Goal: Task Accomplishment & Management: Manage account settings

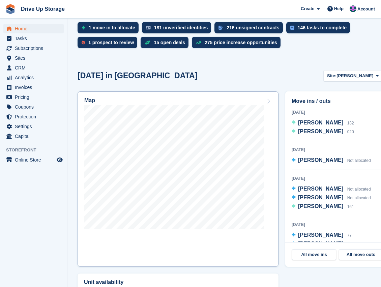
scroll to position [202, 0]
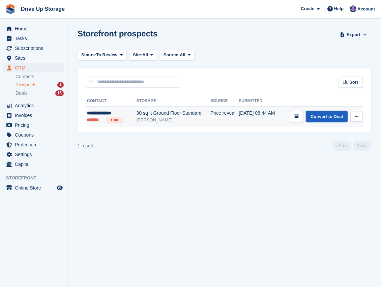
click at [317, 117] on link "Convert to Deal" at bounding box center [327, 116] width 42 height 11
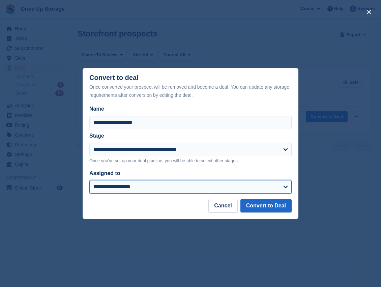
click at [283, 190] on select "**********" at bounding box center [190, 186] width 202 height 13
select select "****"
click at [89, 180] on select "**********" at bounding box center [190, 186] width 202 height 13
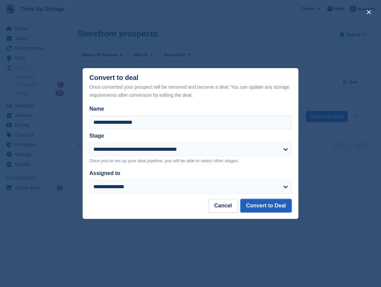
click at [272, 208] on button "Convert to Deal" at bounding box center [265, 205] width 51 height 13
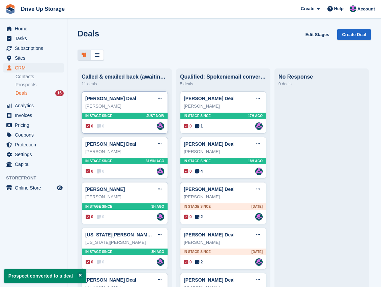
click at [119, 132] on div "Susan Ingledew Deal Edit deal Mark as won Mark as lost Delete deal Susan Ingled…" at bounding box center [125, 112] width 86 height 42
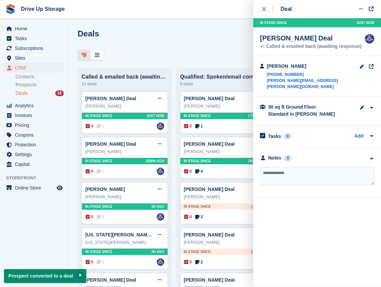
click at [282, 168] on textarea at bounding box center [317, 176] width 114 height 18
type textarea "**********"
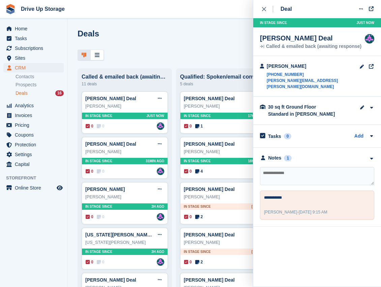
click at [40, 96] on link "Deals 16" at bounding box center [40, 93] width 48 height 7
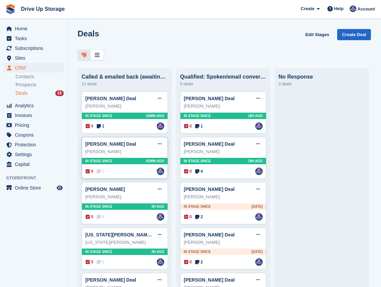
click at [138, 153] on div "Rhianne Robinson" at bounding box center [124, 151] width 79 height 7
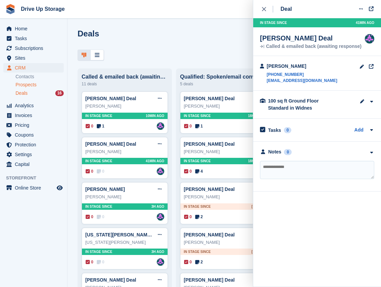
click at [21, 86] on span "Prospects" at bounding box center [26, 85] width 21 height 6
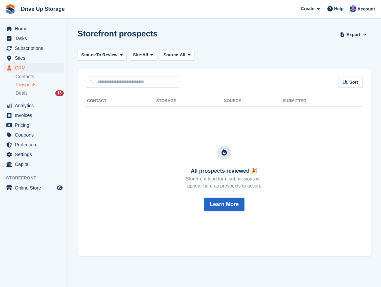
click at [29, 87] on span "Prospects" at bounding box center [26, 85] width 21 height 6
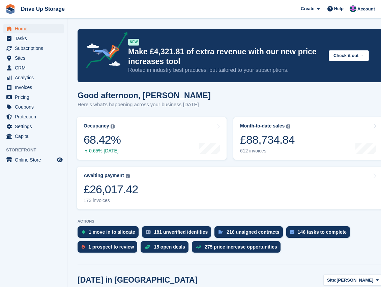
scroll to position [135, 0]
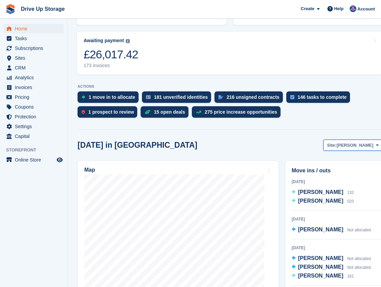
click at [373, 146] on button "Site: Stroud" at bounding box center [352, 145] width 59 height 11
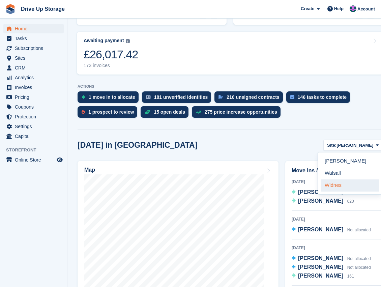
click at [339, 184] on link "Widnes" at bounding box center [350, 185] width 59 height 12
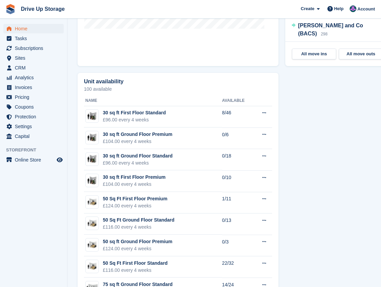
scroll to position [404, 0]
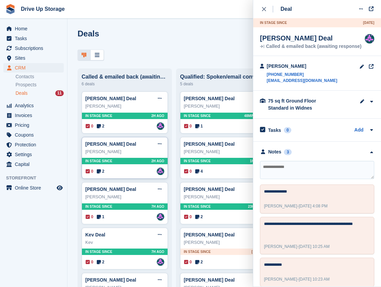
scroll to position [81, 0]
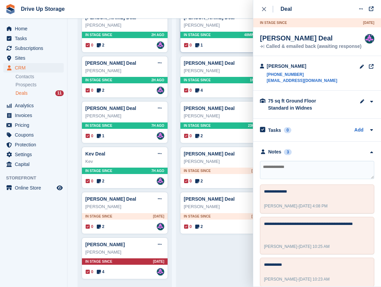
drag, startPoint x: 263, startPoint y: 11, endPoint x: 206, endPoint y: 24, distance: 58.1
click at [262, 11] on div "close" at bounding box center [267, 9] width 11 height 7
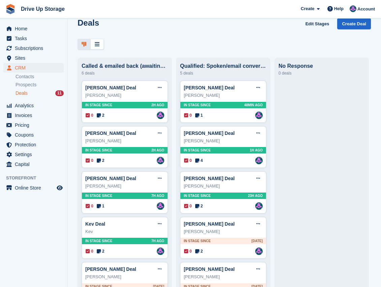
scroll to position [0, 0]
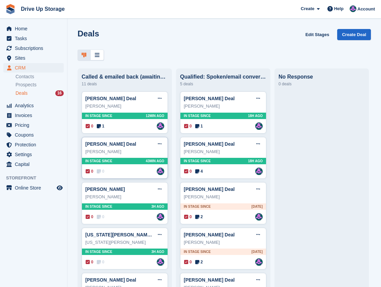
click at [127, 173] on div "0 0 Assigned to [PERSON_NAME]" at bounding box center [125, 171] width 79 height 7
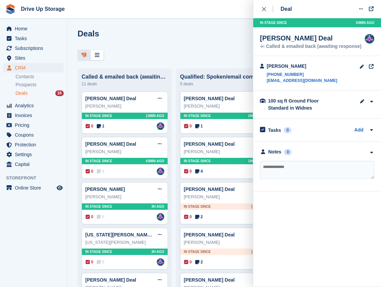
click at [299, 168] on textarea at bounding box center [317, 170] width 114 height 18
type textarea "**********"
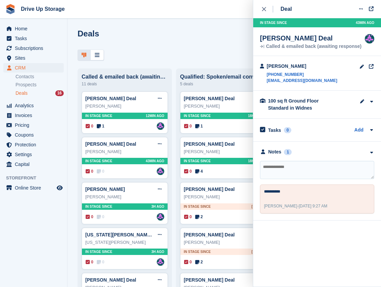
click at [296, 166] on textarea at bounding box center [317, 170] width 114 height 18
type textarea "*******"
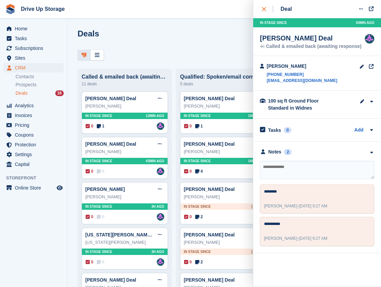
drag, startPoint x: 265, startPoint y: 9, endPoint x: 257, endPoint y: 9, distance: 7.1
click at [264, 9] on icon "close" at bounding box center [264, 9] width 4 height 4
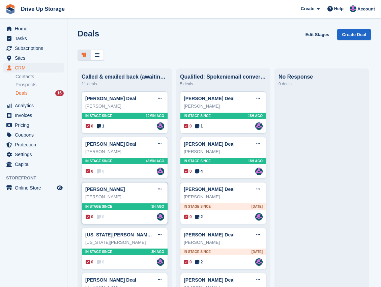
click at [128, 214] on div "0 0 Assigned to Andy" at bounding box center [125, 216] width 79 height 7
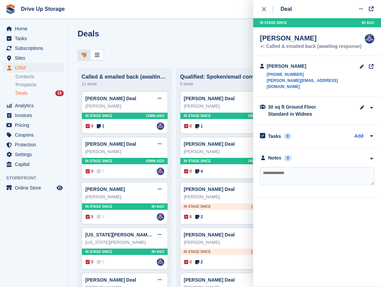
drag, startPoint x: 268, startPoint y: 99, endPoint x: 332, endPoint y: 105, distance: 64.0
click at [332, 105] on div "30 sq ft Ground Floor Standard in Widnes" at bounding box center [301, 110] width 67 height 14
drag, startPoint x: 332, startPoint y: 105, endPoint x: 325, endPoint y: 101, distance: 7.9
copy div "30 sq ft Ground Floor Standard in Widnes"
click at [304, 167] on textarea at bounding box center [317, 176] width 114 height 18
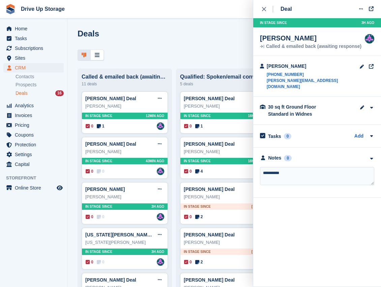
type textarea "**********"
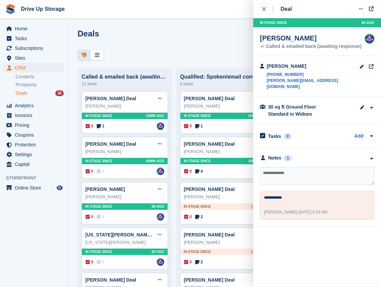
click at [302, 171] on textarea at bounding box center [317, 176] width 114 height 18
type textarea "*******"
click at [206, 45] on div "Deals Edit Stages Create Deal" at bounding box center [224, 38] width 293 height 19
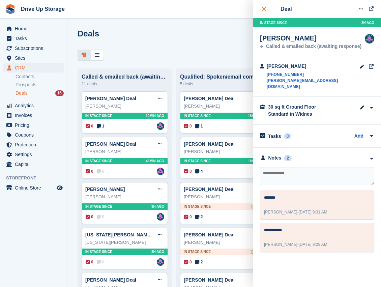
click at [263, 9] on icon "close" at bounding box center [264, 9] width 4 height 4
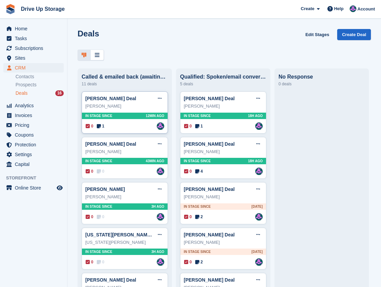
click at [131, 110] on div "Susan Ingledew" at bounding box center [124, 106] width 79 height 7
click at [123, 129] on div "0 1 Assigned to Andy" at bounding box center [125, 125] width 79 height 7
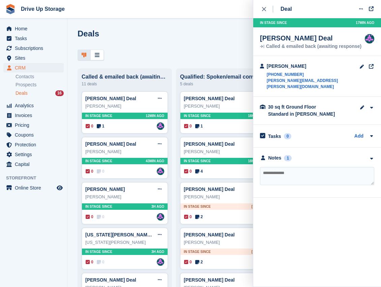
click at [280, 167] on textarea at bounding box center [317, 176] width 114 height 18
type textarea "**********"
click at [266, 12] on div "close" at bounding box center [267, 9] width 11 height 7
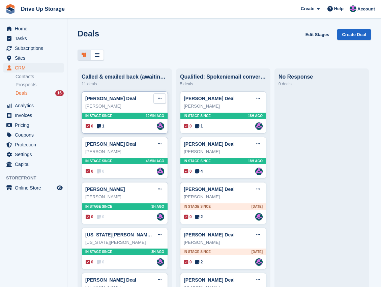
click at [157, 100] on button at bounding box center [159, 98] width 12 height 10
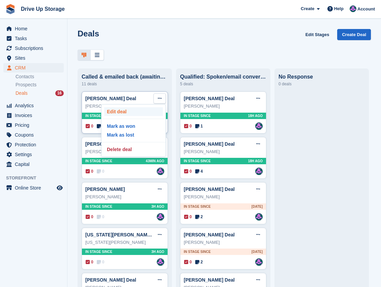
click at [119, 114] on p "Edit deal" at bounding box center [133, 111] width 59 height 9
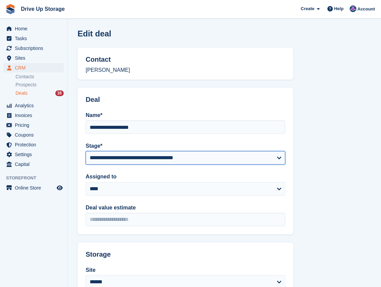
click at [276, 159] on select "**********" at bounding box center [186, 157] width 200 height 13
select select "****"
click at [86, 151] on select "**********" at bounding box center [186, 157] width 200 height 13
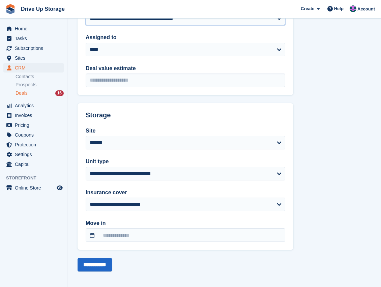
scroll to position [142, 0]
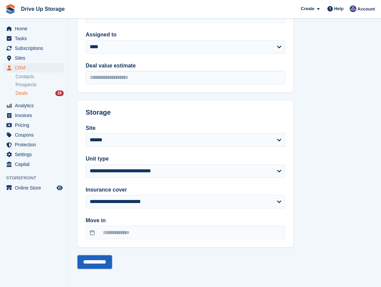
click at [104, 266] on input "**********" at bounding box center [95, 261] width 34 height 13
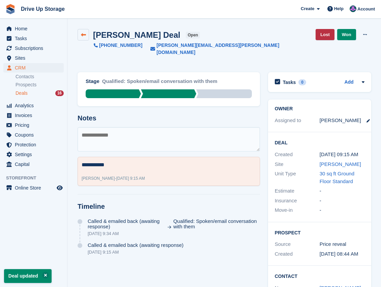
click at [83, 37] on icon at bounding box center [83, 34] width 5 height 5
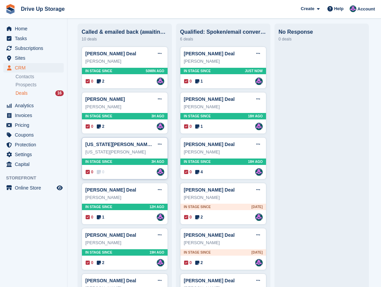
scroll to position [67, 0]
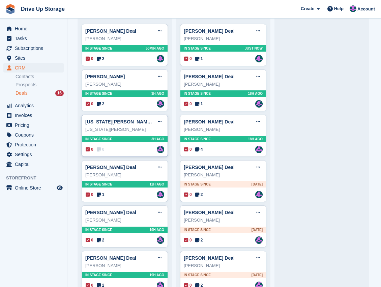
click at [131, 151] on div "0 0 Assigned to Andy" at bounding box center [125, 149] width 79 height 7
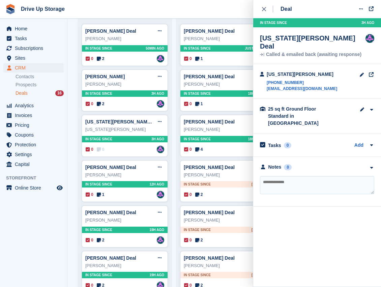
click at [290, 176] on textarea at bounding box center [317, 185] width 114 height 18
type textarea "**********"
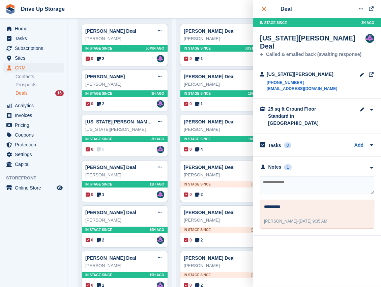
click at [268, 11] on div "close" at bounding box center [267, 9] width 11 height 7
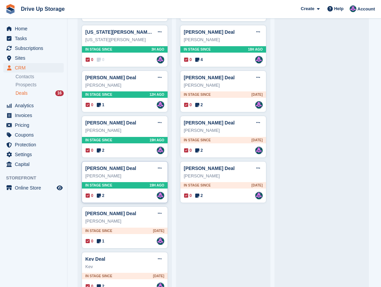
scroll to position [148, 0]
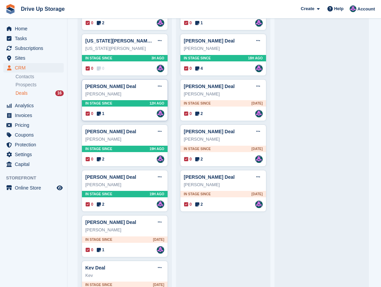
click at [130, 117] on div "0 1 Assigned to Andy" at bounding box center [125, 113] width 79 height 7
click at [160, 88] on icon at bounding box center [160, 86] width 4 height 4
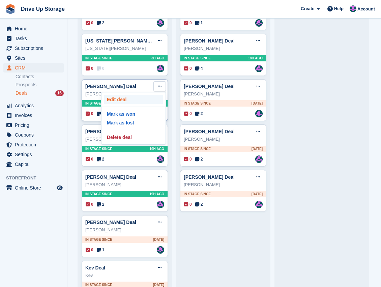
click at [131, 101] on p "Edit deal" at bounding box center [133, 99] width 59 height 9
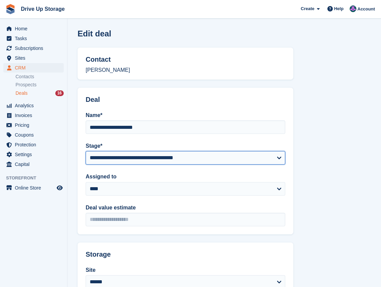
click at [272, 161] on select "**********" at bounding box center [186, 157] width 200 height 13
select select "****"
click at [86, 151] on select "**********" at bounding box center [186, 157] width 200 height 13
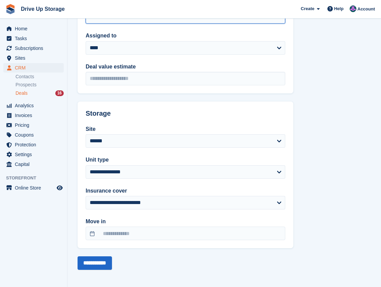
scroll to position [142, 0]
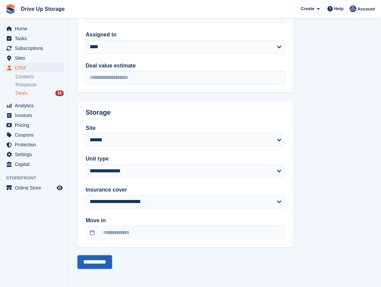
click at [110, 264] on input "**********" at bounding box center [95, 261] width 34 height 13
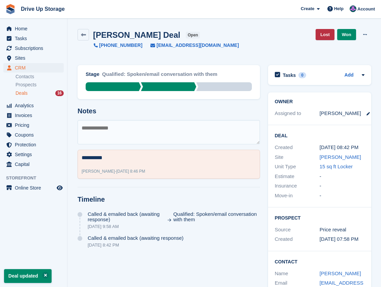
click at [148, 130] on textarea at bounding box center [169, 132] width 182 height 24
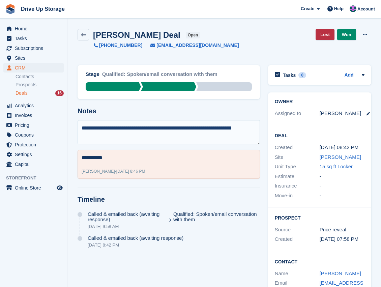
click at [141, 134] on textarea "**********" at bounding box center [169, 132] width 182 height 24
type textarea "**********"
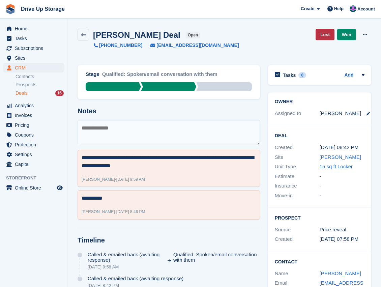
click at [34, 96] on div "Deals 16" at bounding box center [40, 93] width 48 height 6
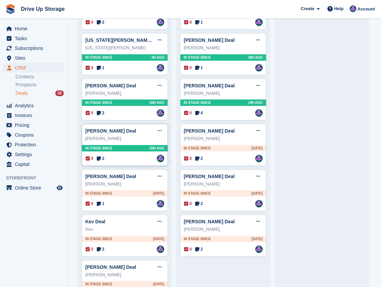
scroll to position [180, 0]
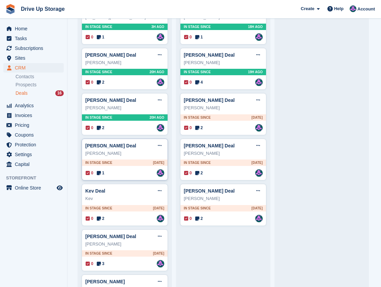
click at [121, 171] on div "0 1 Assigned to Andy" at bounding box center [125, 172] width 79 height 7
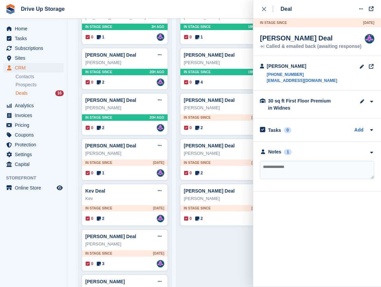
click at [256, 9] on div "Deal Edit deal Mark as won Mark as lost Delete deal In stage since 1D AGO Simon…" at bounding box center [317, 95] width 128 height 191
drag, startPoint x: 263, startPoint y: 11, endPoint x: 251, endPoint y: 25, distance: 18.0
click at [263, 10] on icon "close" at bounding box center [264, 9] width 4 height 4
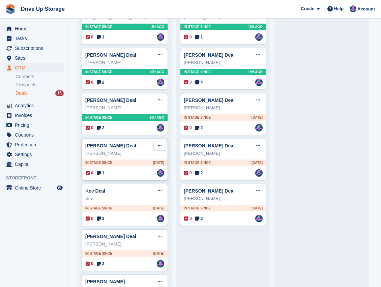
click at [157, 145] on button at bounding box center [159, 146] width 12 height 10
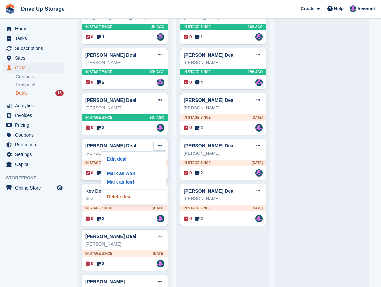
drag, startPoint x: 133, startPoint y: 199, endPoint x: 118, endPoint y: 154, distance: 47.3
click at [133, 198] on p "Delete deal" at bounding box center [133, 196] width 59 height 9
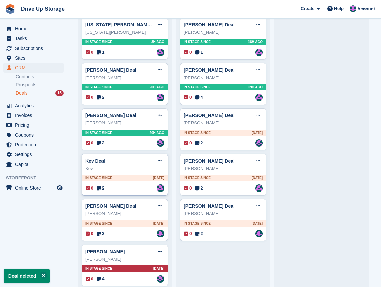
scroll to position [171, 0]
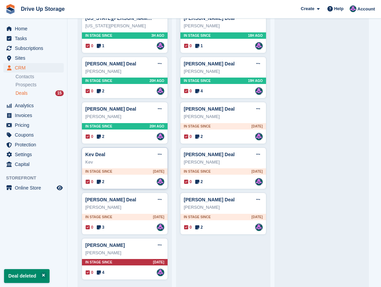
click at [123, 161] on div "Kev" at bounding box center [124, 162] width 79 height 7
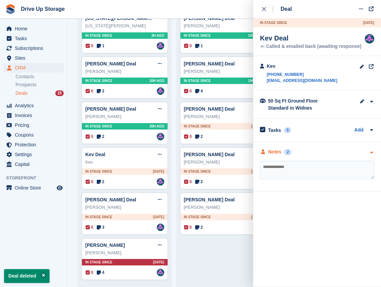
click at [371, 150] on div at bounding box center [371, 151] width 6 height 7
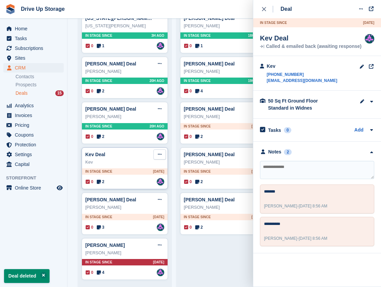
click at [160, 155] on icon at bounding box center [160, 154] width 4 height 4
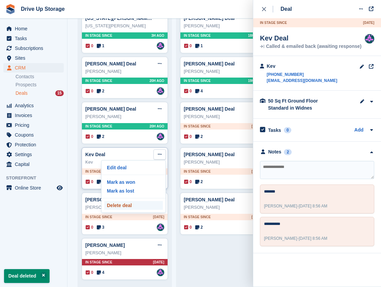
click at [133, 205] on p "Delete deal" at bounding box center [133, 205] width 59 height 9
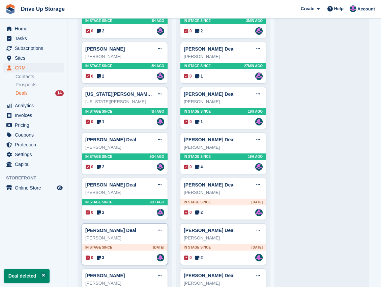
scroll to position [126, 0]
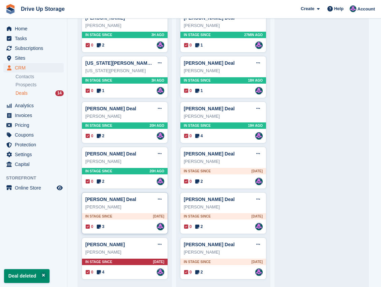
click at [135, 209] on div "Melanie Spruce" at bounding box center [124, 207] width 79 height 7
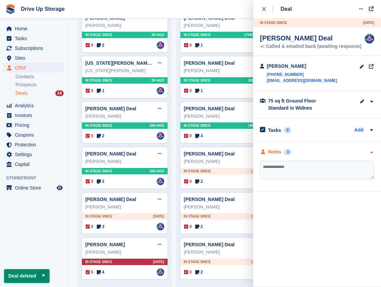
click at [367, 152] on div "Notes 3" at bounding box center [317, 151] width 114 height 7
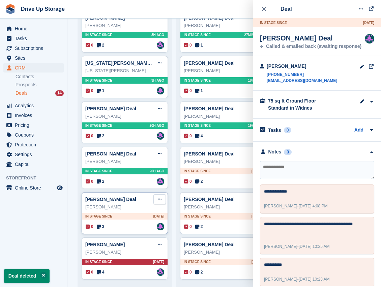
click at [162, 199] on button at bounding box center [159, 199] width 12 height 10
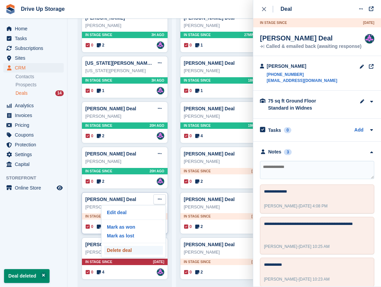
click at [133, 252] on p "Delete deal" at bounding box center [133, 250] width 59 height 9
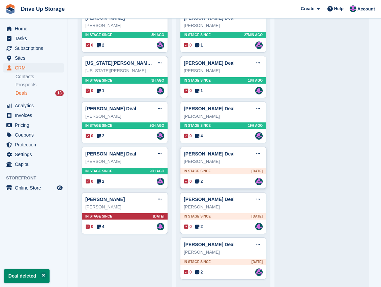
click at [236, 163] on div "Darren Wycherley" at bounding box center [223, 161] width 79 height 7
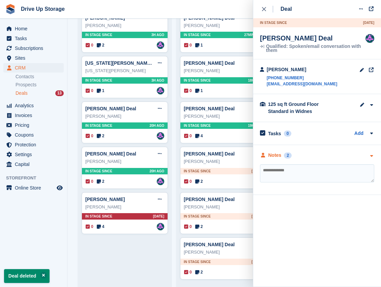
click at [369, 156] on icon "button" at bounding box center [371, 156] width 6 height 4
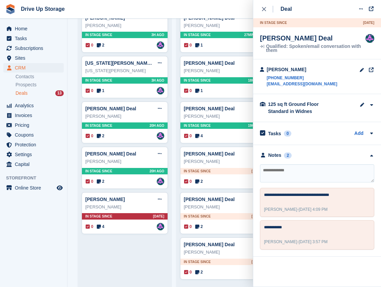
click at [313, 172] on textarea at bounding box center [317, 173] width 114 height 18
type textarea "**********"
click at [263, 11] on icon "close" at bounding box center [264, 9] width 4 height 4
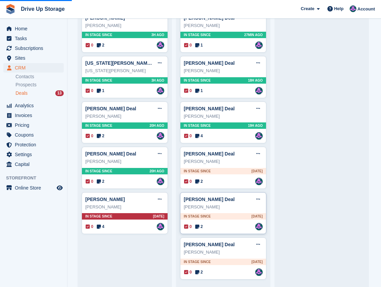
click at [222, 207] on div "James Clarke" at bounding box center [223, 207] width 79 height 7
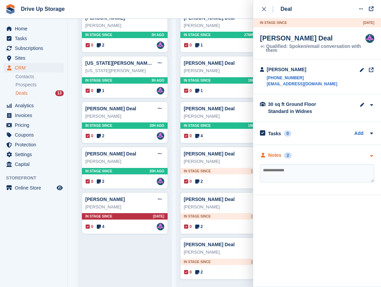
click at [372, 156] on icon "button" at bounding box center [371, 156] width 6 height 4
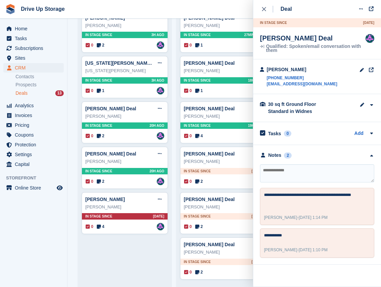
click at [299, 173] on textarea at bounding box center [317, 173] width 114 height 18
type textarea "**********"
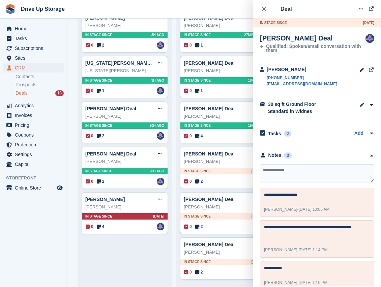
click at [266, 8] on div "close" at bounding box center [267, 9] width 11 height 7
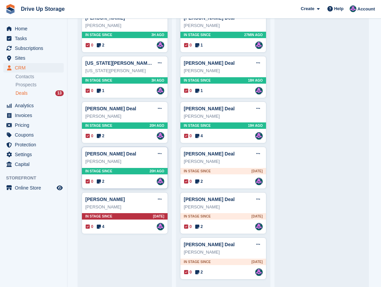
click at [143, 163] on div "Stephen Tresler" at bounding box center [124, 161] width 79 height 7
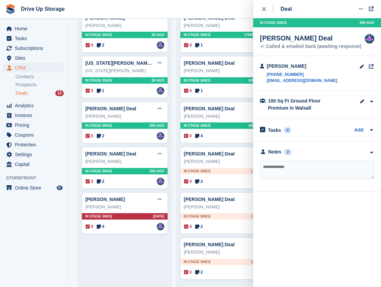
click at [378, 154] on div "**********" at bounding box center [317, 167] width 128 height 50
click at [371, 152] on icon "button" at bounding box center [371, 152] width 6 height 4
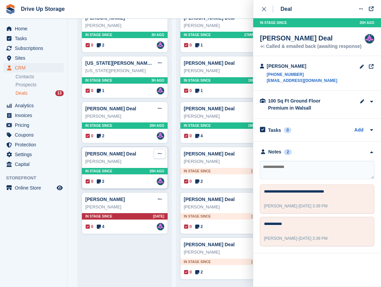
click at [158, 154] on icon at bounding box center [160, 153] width 4 height 4
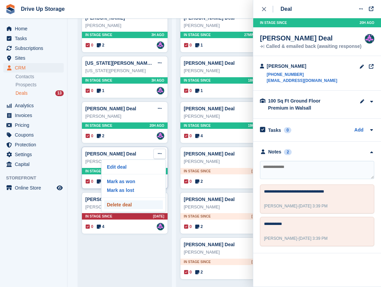
click at [121, 203] on p "Delete deal" at bounding box center [133, 204] width 59 height 9
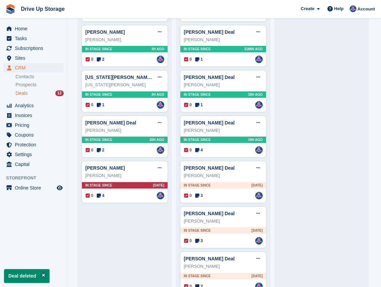
scroll to position [112, 0]
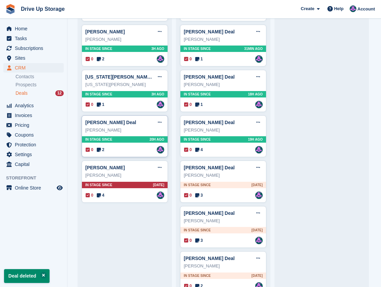
click at [141, 149] on div "0 2 Assigned to Andy" at bounding box center [125, 149] width 79 height 7
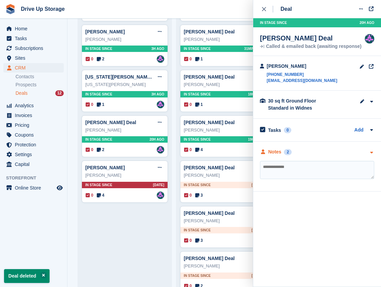
click at [372, 154] on icon "button" at bounding box center [371, 152] width 6 height 4
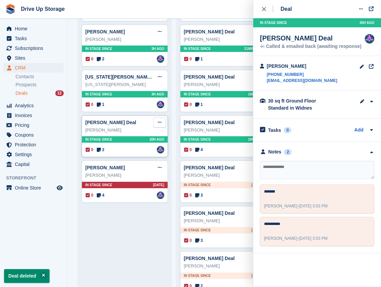
click at [157, 124] on button at bounding box center [159, 122] width 12 height 10
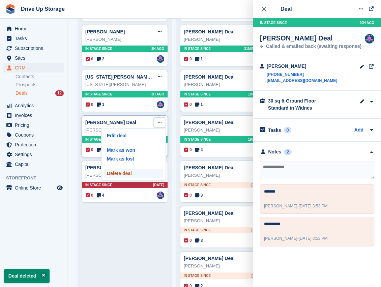
click at [129, 172] on p "Delete deal" at bounding box center [133, 173] width 59 height 9
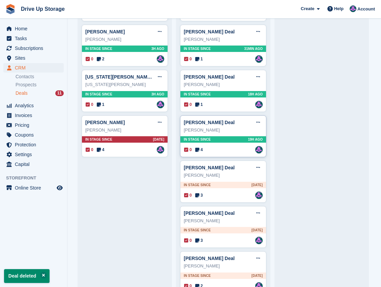
click at [228, 150] on div "0 4 Assigned to Andy" at bounding box center [223, 149] width 79 height 7
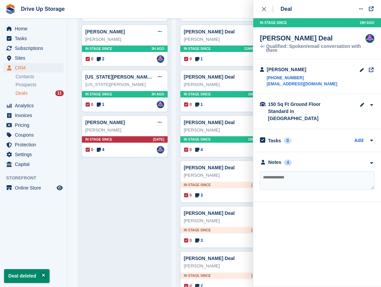
click at [216, 112] on div "Pauline Lindeque Deal Edit deal Mark as won Mark as lost Delete deal Pauline Li…" at bounding box center [223, 137] width 86 height 317
click at [215, 108] on div "0 1 Assigned to Andy" at bounding box center [223, 104] width 79 height 7
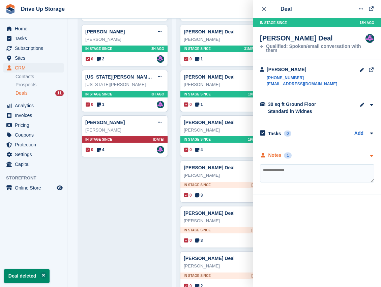
click at [372, 154] on icon "button" at bounding box center [371, 156] width 6 height 4
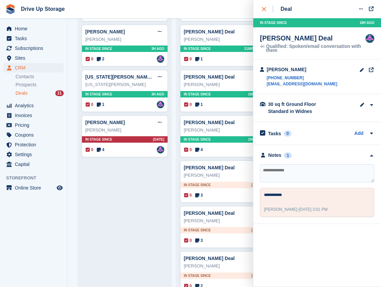
click at [262, 12] on button "close" at bounding box center [267, 9] width 15 height 18
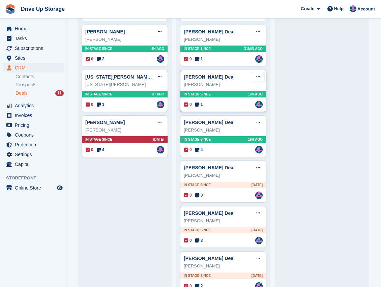
click at [258, 76] on icon at bounding box center [258, 76] width 4 height 4
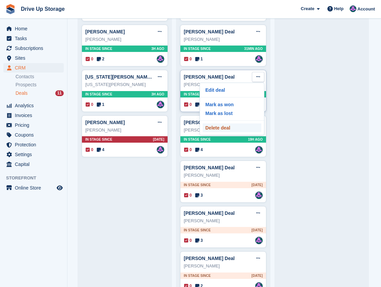
click at [222, 130] on p "Delete deal" at bounding box center [232, 127] width 59 height 9
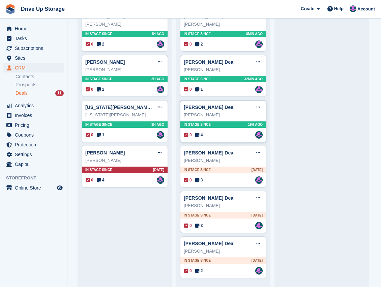
scroll to position [0, 0]
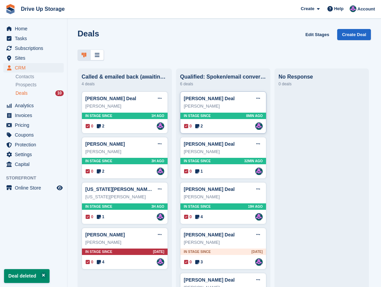
click at [240, 103] on div "Pauline Lindeque Deal Edit deal Mark as won Mark as lost Delete deal" at bounding box center [223, 98] width 79 height 10
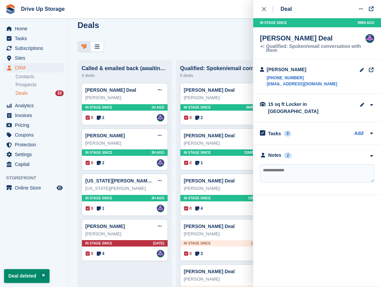
scroll to position [45, 0]
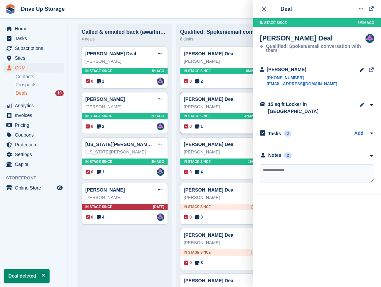
click at [231, 109] on div "Susan Ingledew" at bounding box center [223, 106] width 79 height 7
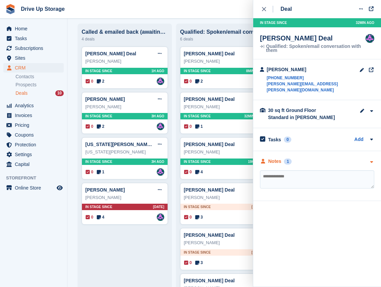
click at [370, 160] on icon "button" at bounding box center [371, 162] width 6 height 4
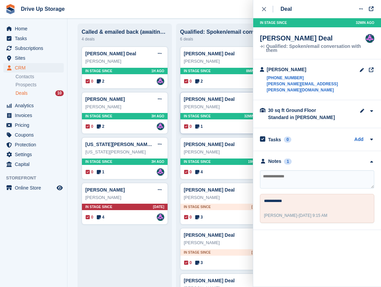
click at [232, 132] on div "Susan Ingledew Deal Edit deal Mark as won Mark as lost Delete deal Susan Ingled…" at bounding box center [223, 113] width 86 height 42
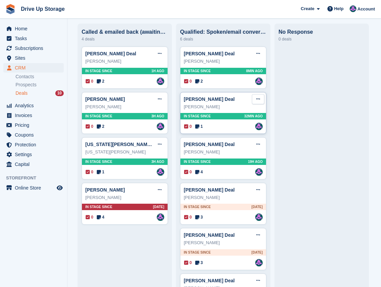
click at [258, 99] on icon at bounding box center [258, 99] width 4 height 4
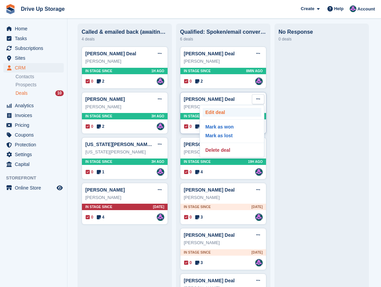
click at [229, 111] on p "Edit deal" at bounding box center [232, 112] width 59 height 9
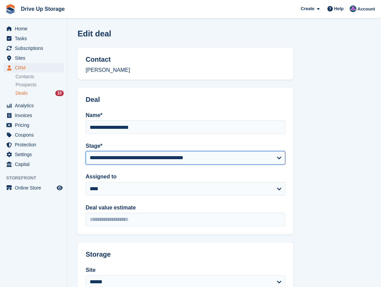
click at [270, 159] on select "**********" at bounding box center [186, 157] width 200 height 13
select select "****"
click at [86, 151] on select "**********" at bounding box center [186, 157] width 200 height 13
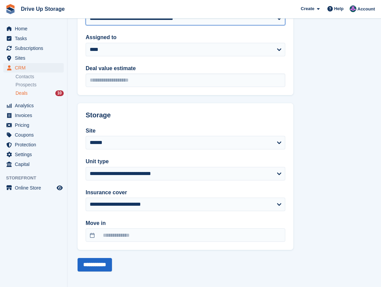
scroll to position [142, 0]
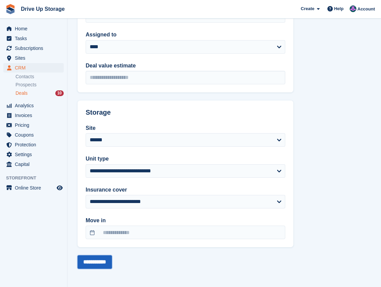
click at [98, 262] on input "**********" at bounding box center [95, 261] width 34 height 13
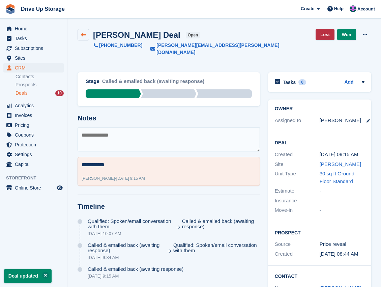
click at [80, 36] on link at bounding box center [83, 34] width 11 height 11
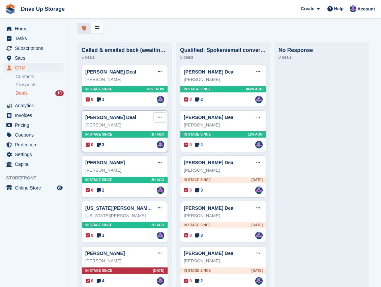
scroll to position [36, 0]
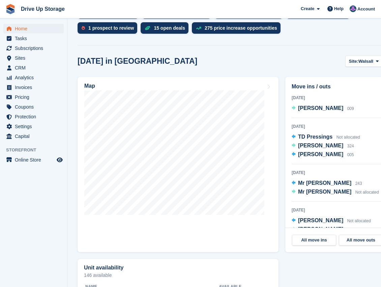
scroll to position [157, 0]
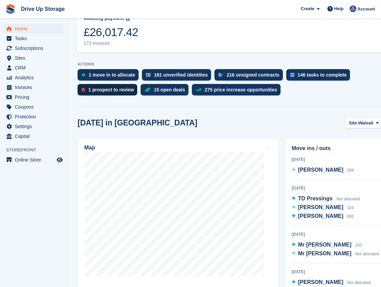
click at [108, 90] on div "1 prospect to review" at bounding box center [111, 89] width 46 height 5
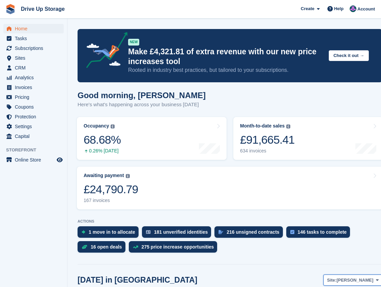
click at [378, 279] on icon at bounding box center [377, 280] width 3 height 4
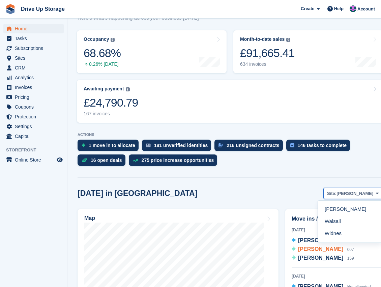
scroll to position [90, 0]
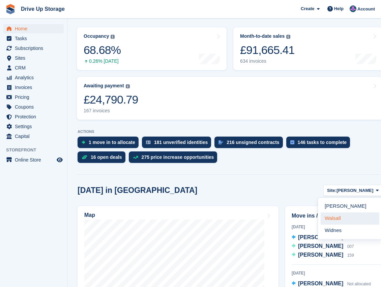
click at [350, 221] on link "Walsall" at bounding box center [350, 218] width 59 height 12
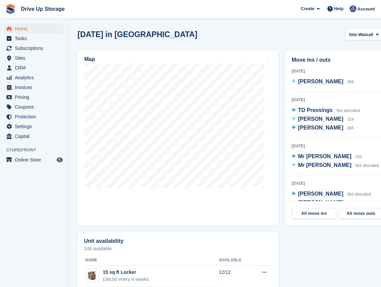
scroll to position [270, 0]
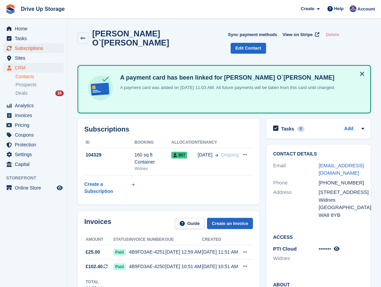
click at [32, 48] on span "Subscriptions" at bounding box center [35, 47] width 40 height 9
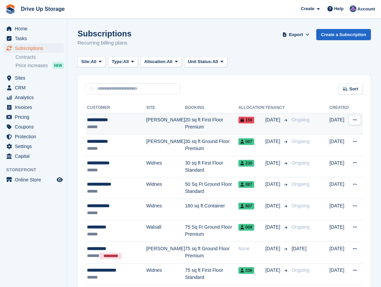
click at [214, 120] on td "20 sq ft First Floor Premium" at bounding box center [211, 124] width 53 height 22
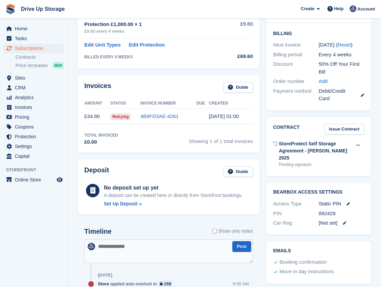
scroll to position [157, 0]
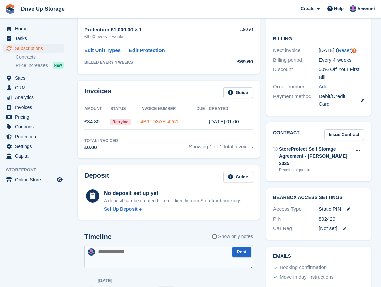
click at [147, 121] on link "4B9FD3AE-4261" at bounding box center [159, 122] width 38 height 6
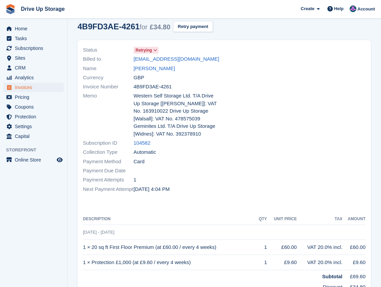
scroll to position [22, 0]
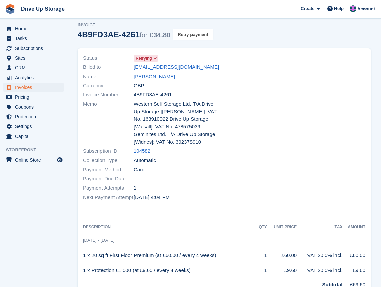
drag, startPoint x: 191, startPoint y: 36, endPoint x: 210, endPoint y: 16, distance: 27.7
click at [192, 36] on button "Retry payment" at bounding box center [193, 34] width 40 height 11
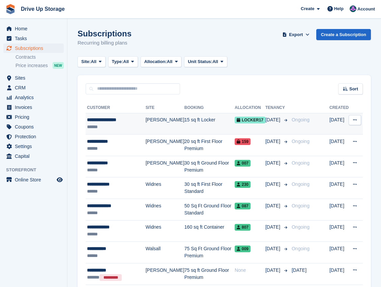
click at [129, 122] on div "**********" at bounding box center [116, 119] width 59 height 7
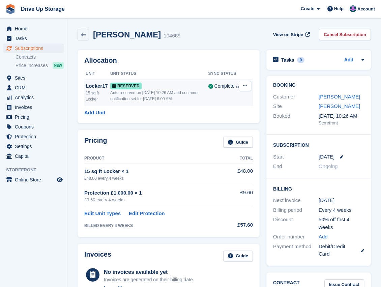
click at [172, 90] on div "Auto reserved on 30th Aug, 10:26 AM and customer notification set for 31st Aug,…" at bounding box center [159, 96] width 98 height 12
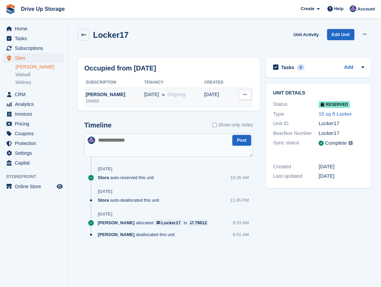
click at [245, 96] on icon at bounding box center [245, 94] width 4 height 4
click at [212, 109] on p "Deallocate" at bounding box center [218, 107] width 59 height 9
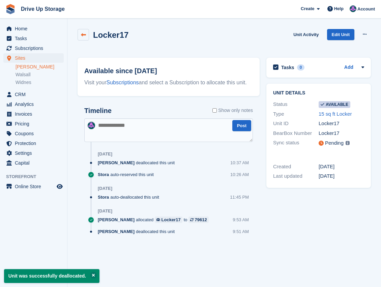
click at [81, 36] on icon at bounding box center [83, 34] width 5 height 5
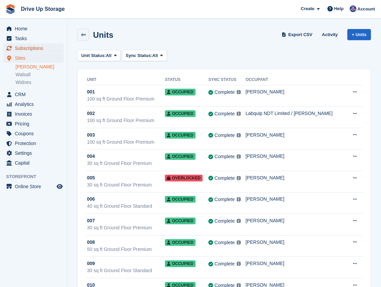
click at [34, 49] on span "Subscriptions" at bounding box center [35, 47] width 40 height 9
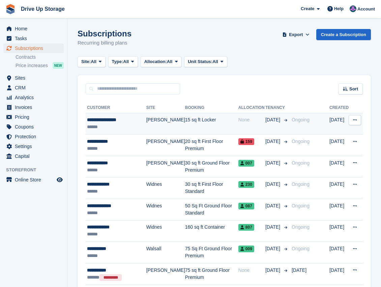
click at [215, 123] on td "15 sq ft Locker" at bounding box center [211, 124] width 53 height 22
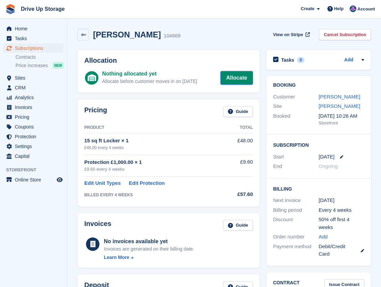
click at [235, 77] on link "Allocate" at bounding box center [236, 77] width 32 height 13
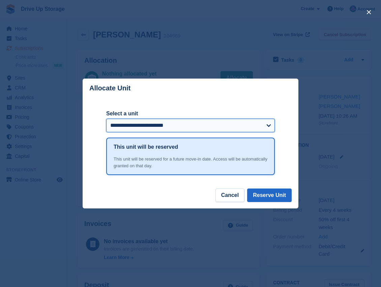
click at [266, 123] on select "**********" at bounding box center [190, 125] width 169 height 13
select select "******"
click at [106, 119] on select "**********" at bounding box center [190, 125] width 169 height 13
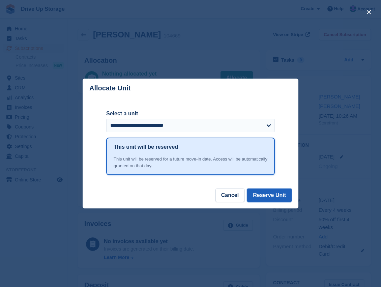
click at [266, 194] on button "Reserve Unit" at bounding box center [269, 194] width 44 height 13
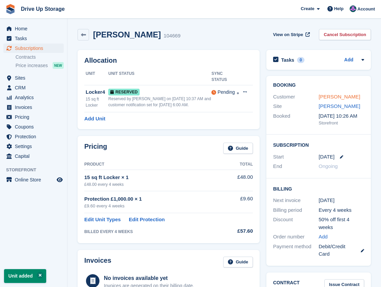
click at [342, 98] on link "[PERSON_NAME]" at bounding box center [339, 97] width 41 height 6
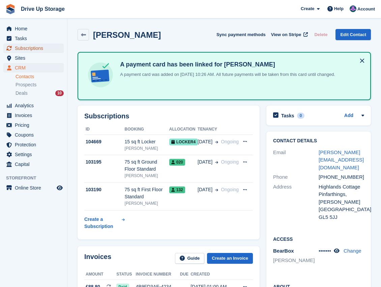
click at [30, 47] on span "Subscriptions" at bounding box center [35, 47] width 40 height 9
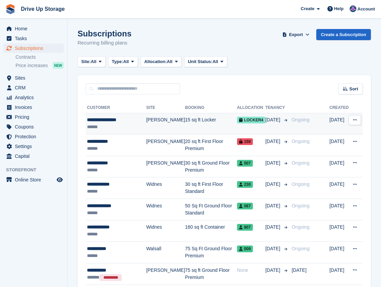
click at [134, 125] on div "******" at bounding box center [116, 126] width 59 height 7
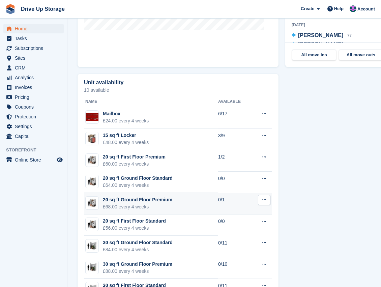
scroll to position [427, 0]
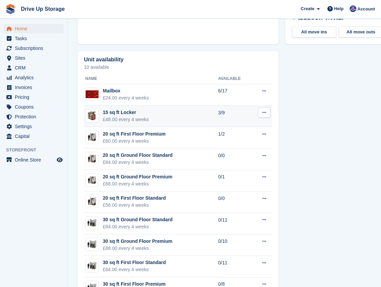
click at [193, 114] on td "15 sq ft Locker £48.00 every 4 weeks" at bounding box center [151, 116] width 134 height 22
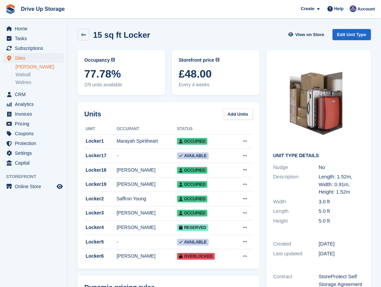
scroll to position [45, 0]
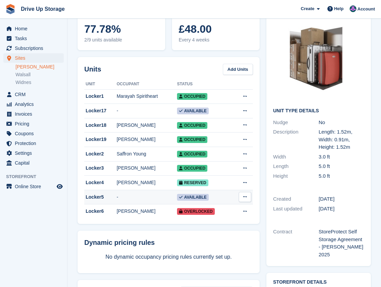
click at [96, 200] on div "Locker5" at bounding box center [100, 196] width 32 height 7
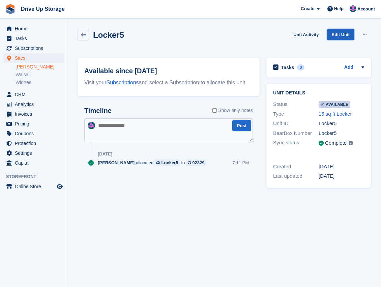
click at [348, 36] on link "Edit Unit" at bounding box center [340, 34] width 27 height 11
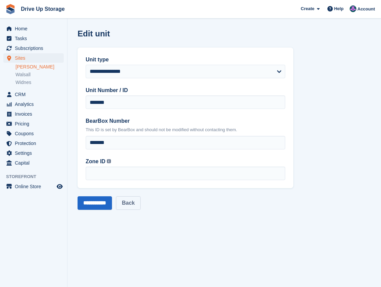
click at [131, 203] on link "Back" at bounding box center [128, 202] width 24 height 13
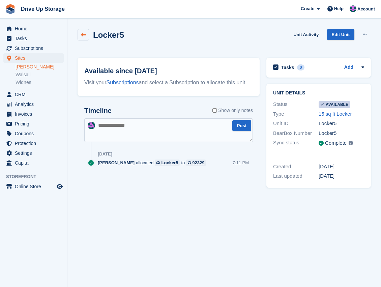
click at [78, 35] on link at bounding box center [83, 34] width 11 height 11
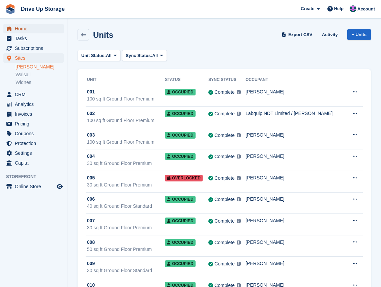
click at [38, 28] on span "Home" at bounding box center [35, 28] width 40 height 9
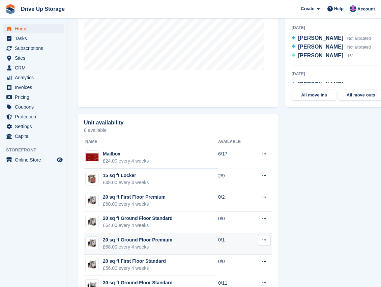
scroll to position [427, 0]
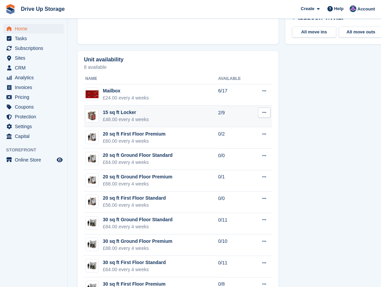
click at [133, 117] on div "£48.00 every 4 weeks" at bounding box center [126, 119] width 46 height 7
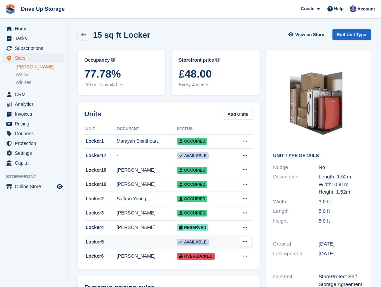
click at [246, 243] on icon at bounding box center [245, 241] width 4 height 4
click at [235, 257] on p "Edit unit" at bounding box center [218, 254] width 59 height 9
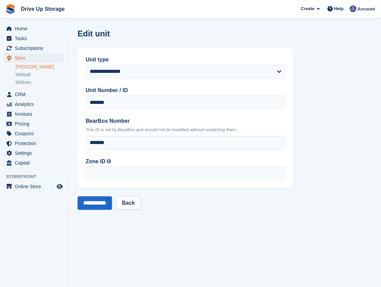
click at [23, 68] on link "[PERSON_NAME]" at bounding box center [40, 67] width 48 height 6
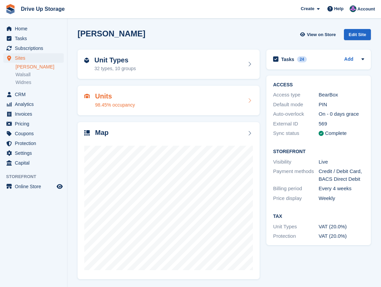
click at [102, 99] on h2 "Units" at bounding box center [115, 96] width 40 height 8
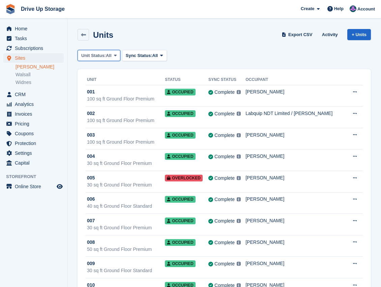
click at [110, 54] on span "All" at bounding box center [109, 55] width 6 height 7
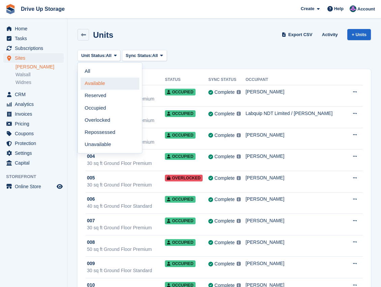
click at [105, 81] on link "Available" at bounding box center [110, 84] width 59 height 12
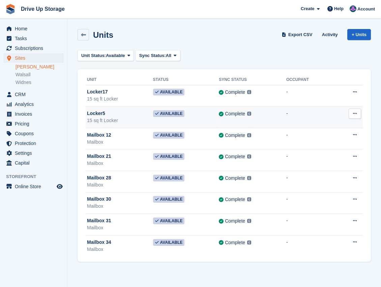
click at [355, 115] on icon at bounding box center [355, 113] width 4 height 4
click at [320, 137] on p "Unit activity" at bounding box center [328, 135] width 59 height 9
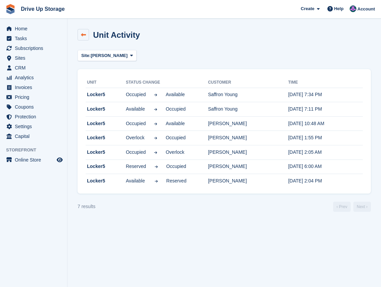
click at [86, 39] on link at bounding box center [83, 34] width 11 height 11
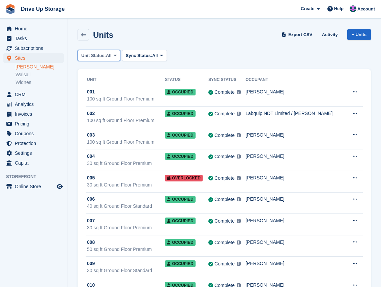
click at [113, 54] on span at bounding box center [115, 55] width 5 height 5
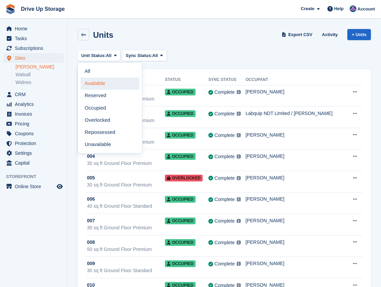
click at [97, 81] on link "Available" at bounding box center [110, 84] width 59 height 12
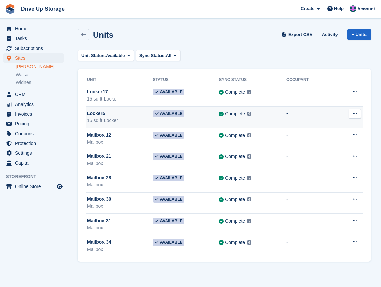
click at [103, 117] on div "15 sq ft Locker" at bounding box center [120, 120] width 66 height 7
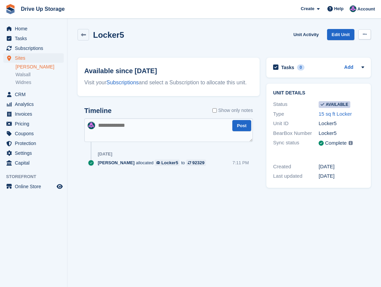
click at [366, 35] on button at bounding box center [364, 34] width 12 height 10
click at [347, 48] on p "Make unavailable" at bounding box center [338, 47] width 59 height 9
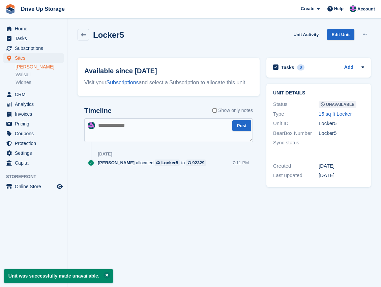
click at [158, 124] on textarea at bounding box center [168, 130] width 169 height 24
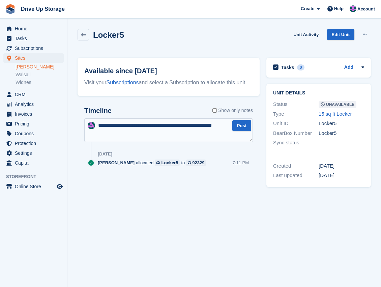
type textarea "**********"
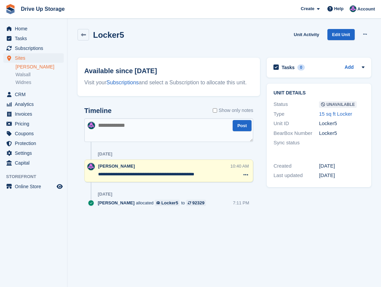
click at [24, 67] on link "[PERSON_NAME]" at bounding box center [40, 67] width 48 height 6
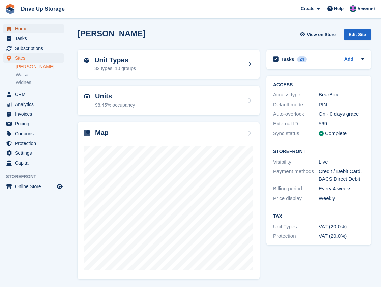
click at [26, 32] on span "Home" at bounding box center [35, 28] width 40 height 9
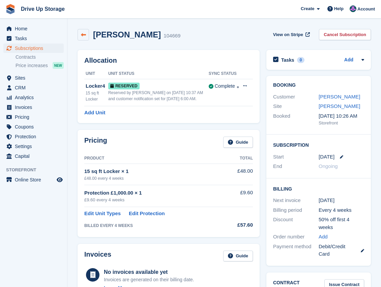
click at [81, 33] on icon at bounding box center [83, 34] width 5 height 5
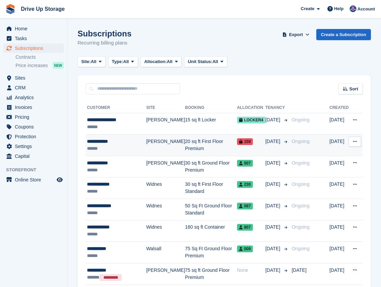
click at [120, 145] on div "******" at bounding box center [116, 148] width 59 height 7
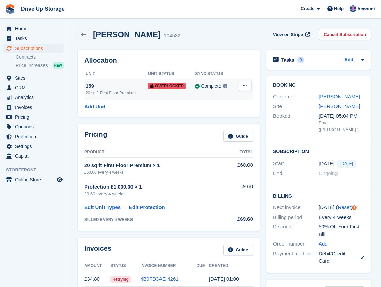
click at [235, 93] on td "Remove Overlock" at bounding box center [244, 89] width 18 height 21
click at [135, 88] on div "159" at bounding box center [117, 86] width 62 height 8
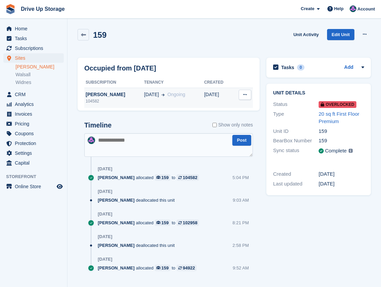
click at [245, 94] on icon at bounding box center [245, 94] width 4 height 4
click at [144, 96] on span "[DATE]" at bounding box center [151, 94] width 15 height 7
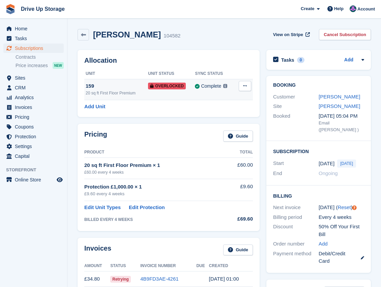
click at [244, 88] on icon at bounding box center [245, 86] width 4 height 4
click at [320, 98] on link "[PERSON_NAME]" at bounding box center [339, 97] width 41 height 6
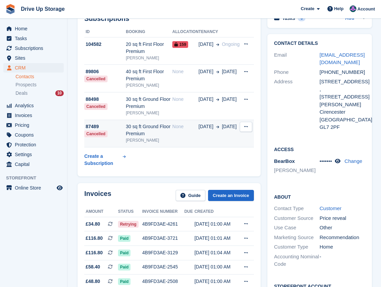
scroll to position [112, 0]
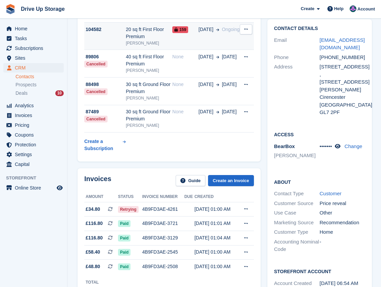
click at [241, 29] on button at bounding box center [246, 29] width 12 height 10
click at [229, 29] on span "Ongoing" at bounding box center [231, 29] width 18 height 5
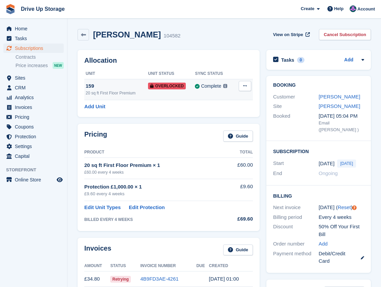
click at [242, 85] on button at bounding box center [245, 86] width 12 height 10
click at [223, 100] on p "Remove Overlock" at bounding box center [218, 99] width 59 height 9
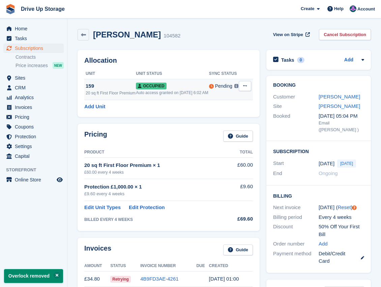
click at [245, 89] on button at bounding box center [245, 86] width 12 height 10
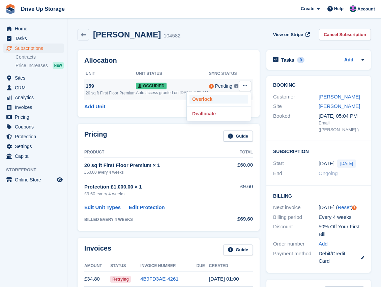
click at [211, 102] on p "Overlock" at bounding box center [218, 99] width 59 height 9
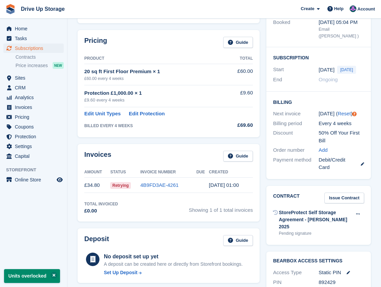
scroll to position [112, 0]
